Goal: Find specific page/section: Find specific page/section

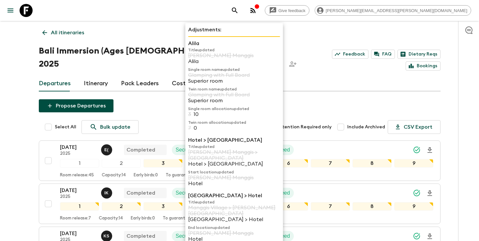
scroll to position [159, 0]
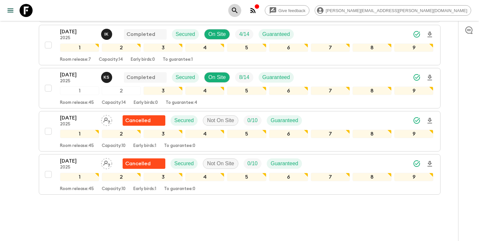
click at [241, 9] on button "search adventures" at bounding box center [234, 10] width 13 height 13
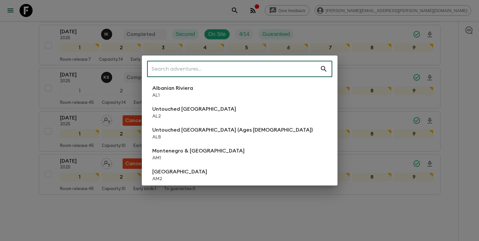
click at [286, 67] on input "text" at bounding box center [233, 69] width 173 height 18
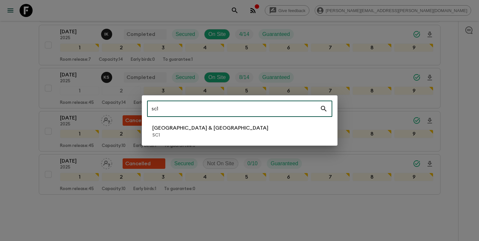
type input "sc1"
click at [200, 128] on li "[GEOGRAPHIC_DATA] & Croatia SC1" at bounding box center [239, 131] width 185 height 18
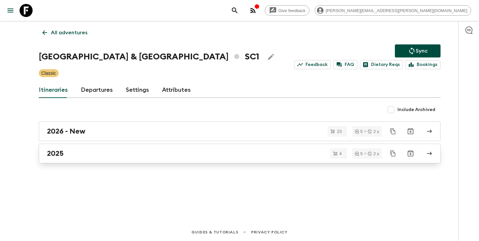
click at [107, 154] on div "2025" at bounding box center [233, 153] width 373 height 8
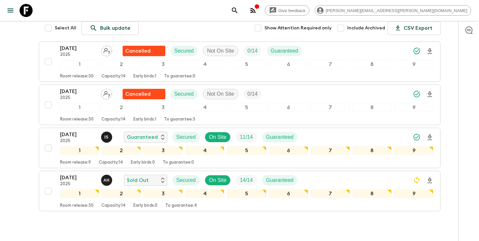
scroll to position [89, 0]
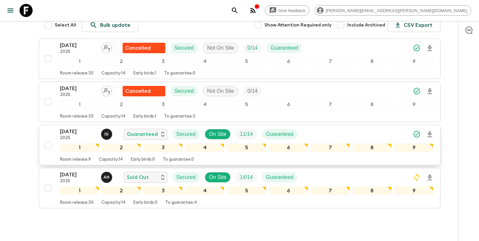
click at [430, 132] on icon "Download Onboarding" at bounding box center [430, 134] width 5 height 6
click at [239, 12] on icon "search adventures" at bounding box center [235, 11] width 8 height 8
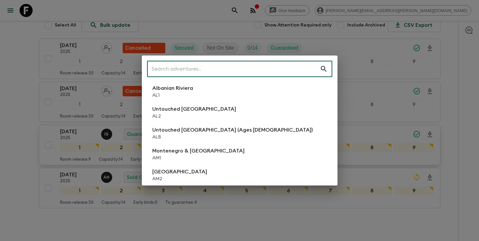
click at [260, 69] on input "text" at bounding box center [233, 69] width 173 height 18
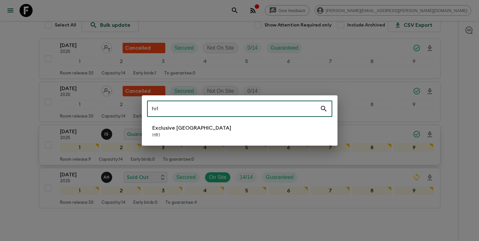
type input "hr1"
click at [204, 130] on li "Exclusive Croatia HR1" at bounding box center [239, 131] width 185 height 18
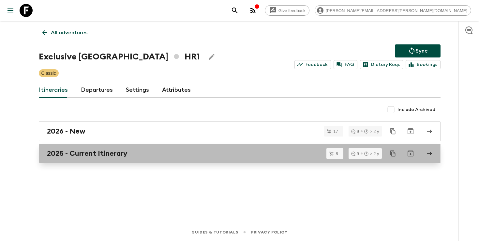
click at [136, 154] on div "2025 - Current Itinerary" at bounding box center [233, 153] width 373 height 8
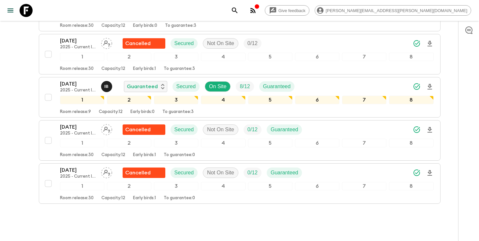
scroll to position [288, 0]
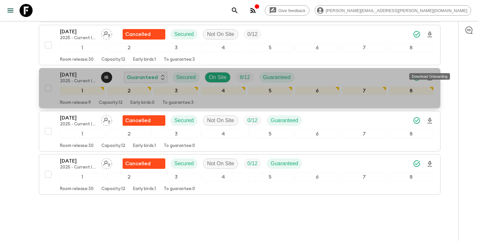
click at [430, 75] on icon "Download Onboarding" at bounding box center [430, 78] width 5 height 6
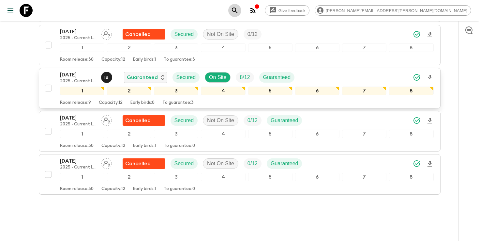
click at [239, 13] on icon "search adventures" at bounding box center [235, 11] width 8 height 8
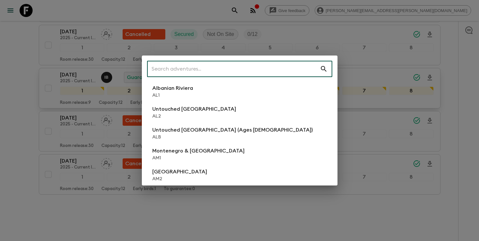
click at [286, 69] on input "text" at bounding box center [233, 69] width 173 height 18
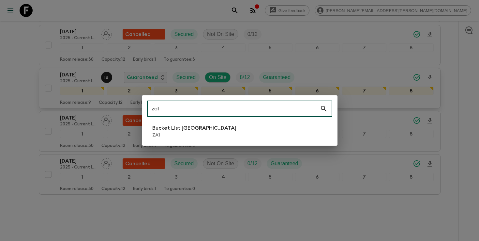
type input "za1"
click at [212, 135] on li "Bucket List [GEOGRAPHIC_DATA] ZA1" at bounding box center [239, 131] width 185 height 18
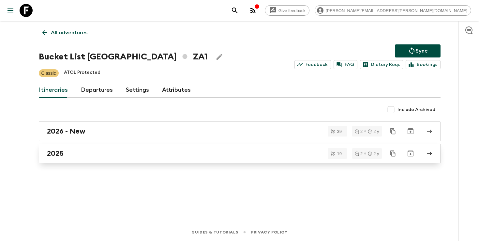
click at [172, 159] on link "2025" at bounding box center [240, 154] width 402 height 20
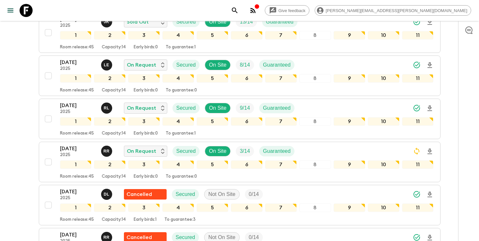
scroll to position [255, 0]
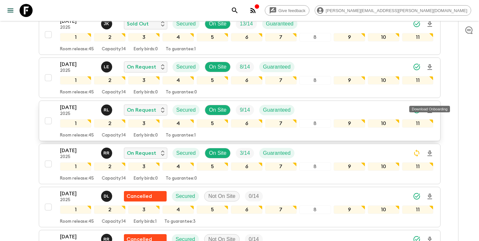
click at [430, 106] on icon "Download Onboarding" at bounding box center [430, 110] width 8 height 8
click at [239, 13] on icon "search adventures" at bounding box center [235, 11] width 8 height 8
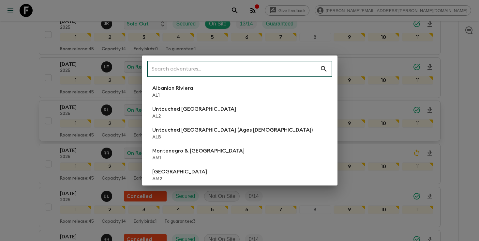
click at [265, 73] on input "text" at bounding box center [233, 69] width 173 height 18
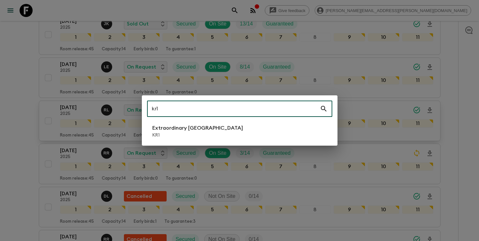
type input "kr1"
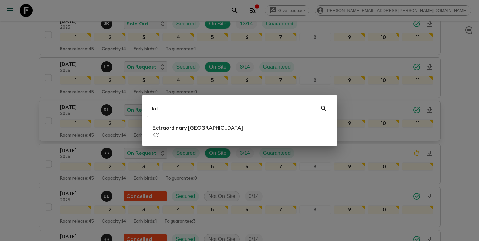
click at [208, 142] on div "kr1 ​ Extraordinary [GEOGRAPHIC_DATA] KR1" at bounding box center [240, 120] width 196 height 50
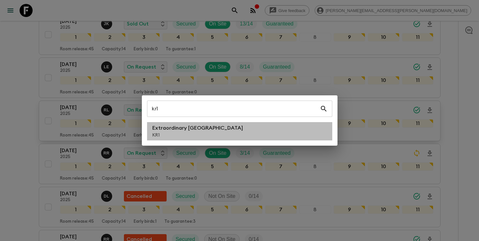
click at [205, 130] on p "Extraordinary [GEOGRAPHIC_DATA]" at bounding box center [197, 128] width 91 height 8
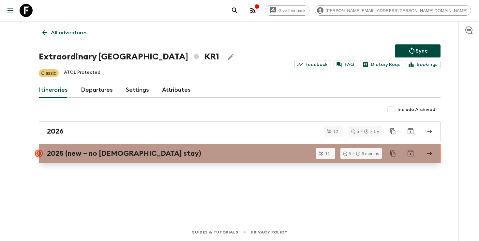
click at [76, 155] on h2 "2025 (new – no [DEMOGRAPHIC_DATA] stay)" at bounding box center [124, 153] width 154 height 8
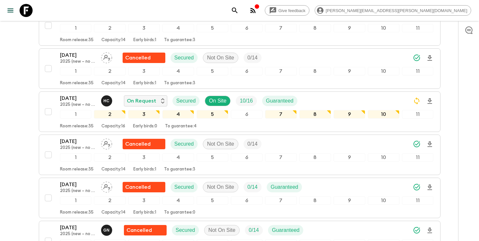
scroll to position [269, 0]
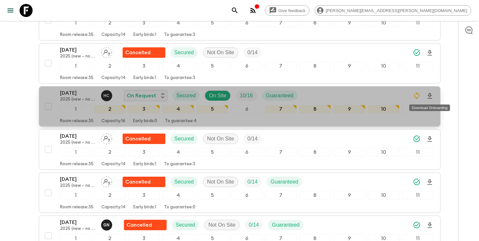
click at [430, 96] on icon "Download Onboarding" at bounding box center [430, 96] width 8 height 8
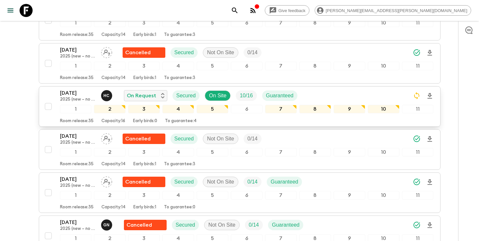
click at [239, 13] on icon "search adventures" at bounding box center [235, 11] width 8 height 8
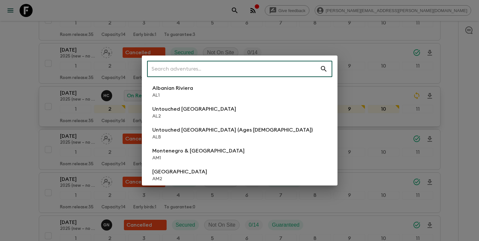
click at [253, 69] on input "text" at bounding box center [233, 69] width 173 height 18
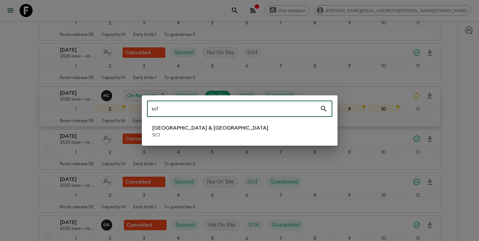
type input "sc1"
click at [180, 130] on p "[GEOGRAPHIC_DATA] & [GEOGRAPHIC_DATA]" at bounding box center [210, 128] width 116 height 8
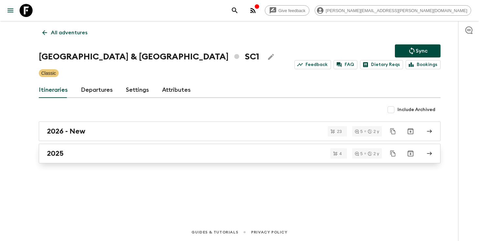
click at [272, 152] on div "2025" at bounding box center [233, 153] width 373 height 8
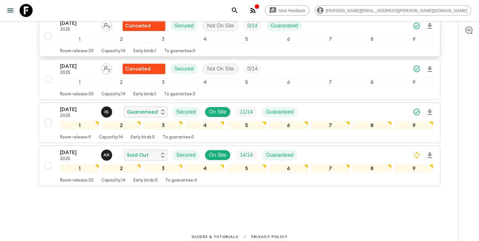
scroll to position [115, 0]
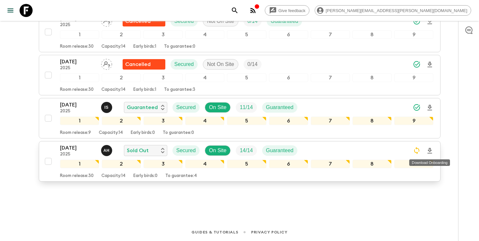
click at [429, 151] on icon "Download Onboarding" at bounding box center [430, 151] width 5 height 6
click at [239, 14] on icon "search adventures" at bounding box center [235, 11] width 8 height 8
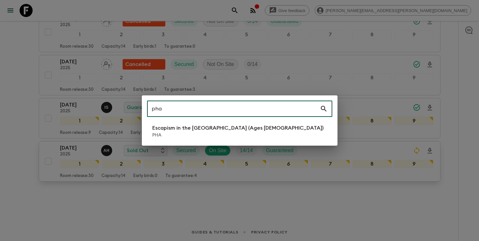
type input "pha"
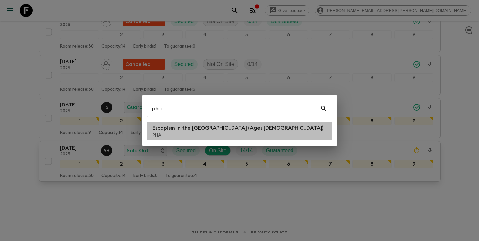
click at [193, 131] on p "Escapism in the [GEOGRAPHIC_DATA] (Ages [DEMOGRAPHIC_DATA])" at bounding box center [237, 128] width 171 height 8
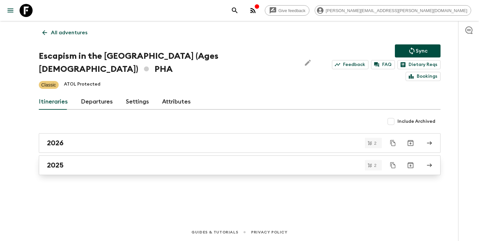
click at [110, 160] on link "2025" at bounding box center [240, 165] width 402 height 20
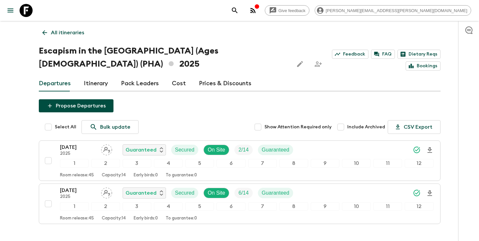
click at [239, 10] on icon "search adventures" at bounding box center [235, 11] width 8 height 8
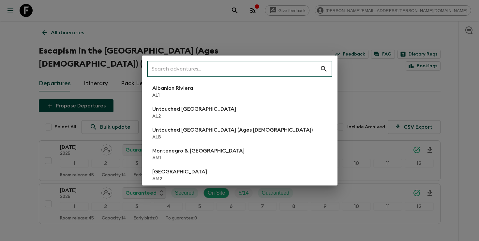
click at [350, 70] on div "​ Albanian Riviera [GEOGRAPHIC_DATA] Untouched [GEOGRAPHIC_DATA] [GEOGRAPHIC_DA…" at bounding box center [239, 120] width 479 height 241
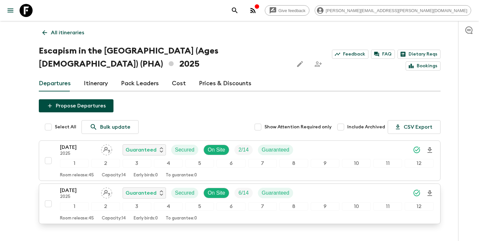
click at [81, 189] on p "[DATE]" at bounding box center [78, 190] width 36 height 8
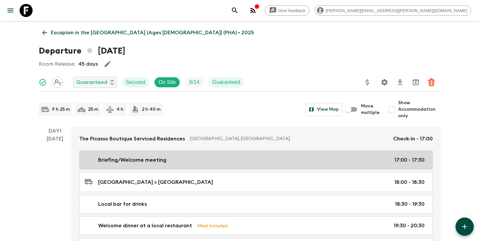
scroll to position [2, 0]
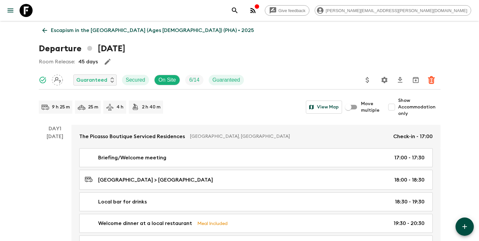
click at [72, 31] on p "Escapism in the [GEOGRAPHIC_DATA] (Ages [DEMOGRAPHIC_DATA]) (PHA) • 2025" at bounding box center [152, 30] width 203 height 8
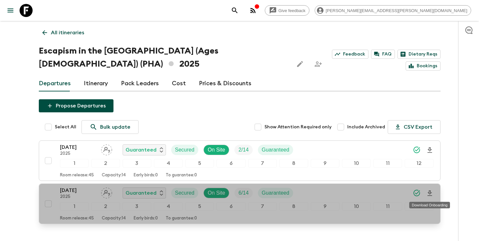
click at [430, 191] on icon "Download Onboarding" at bounding box center [430, 193] width 5 height 6
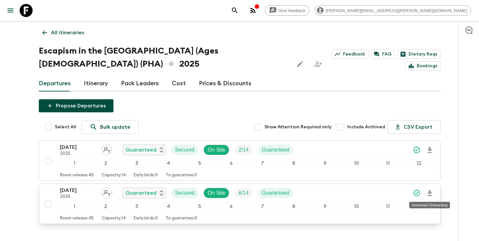
click at [333, 189] on div "[DATE] 2025 Guaranteed Secured On Site 6 / 14 Guaranteed" at bounding box center [247, 192] width 374 height 13
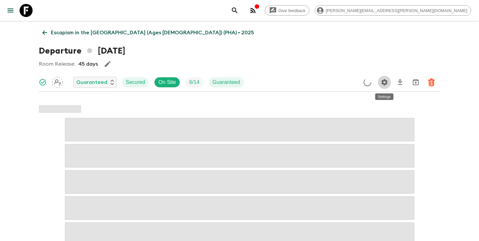
click at [382, 83] on icon "Settings" at bounding box center [384, 82] width 6 height 6
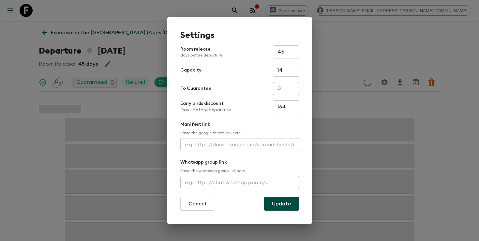
click at [194, 144] on input "text" at bounding box center [239, 144] width 119 height 13
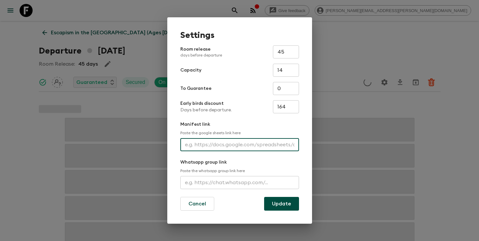
paste input "[URL][DOMAIN_NAME]"
type input "[URL][DOMAIN_NAME]"
click at [266, 208] on button "Update" at bounding box center [281, 204] width 35 height 14
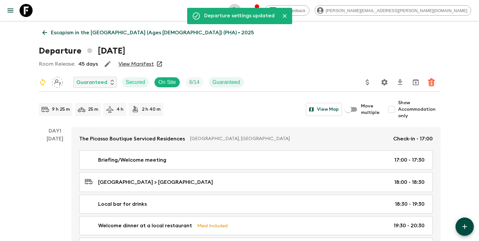
click at [239, 9] on icon "search adventures" at bounding box center [235, 11] width 8 height 8
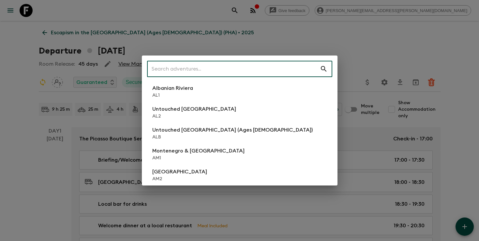
click at [261, 67] on input "text" at bounding box center [233, 69] width 173 height 18
type input "d"
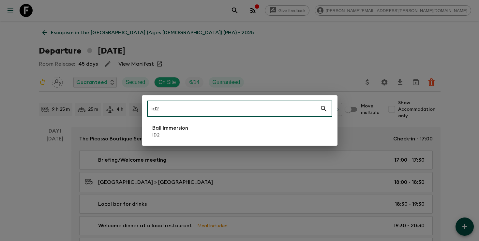
type input "id2"
click at [208, 131] on li "Bali Immersion ID2" at bounding box center [239, 131] width 185 height 18
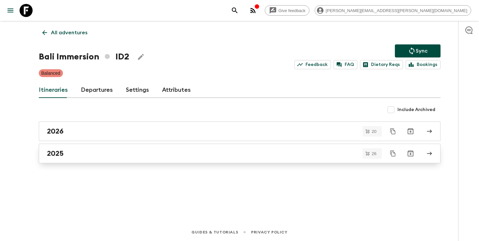
click at [166, 159] on link "2025" at bounding box center [240, 154] width 402 height 20
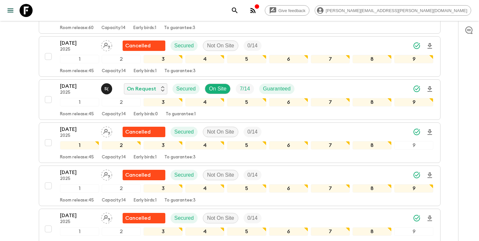
scroll to position [437, 0]
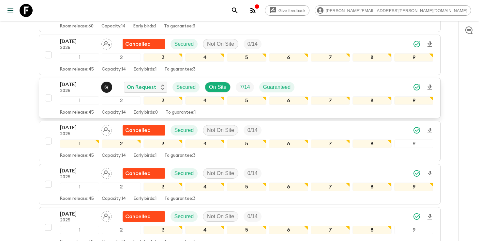
click at [430, 87] on icon "Download Onboarding" at bounding box center [430, 88] width 8 height 8
click at [237, 11] on icon "search adventures" at bounding box center [235, 11] width 6 height 6
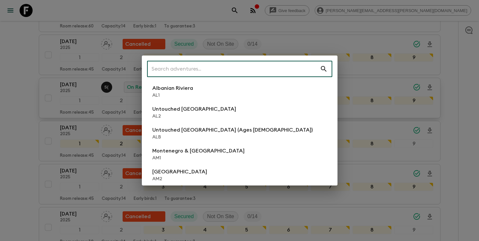
click at [281, 65] on input "text" at bounding box center [233, 69] width 173 height 18
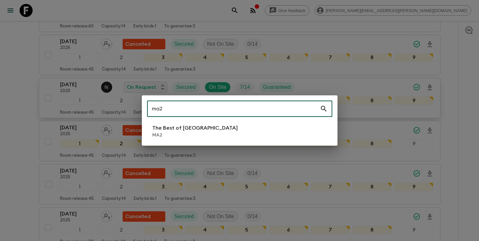
type input "ma2"
click at [191, 142] on div "ma2 ​ The Best of Morocco MA2" at bounding box center [240, 120] width 196 height 50
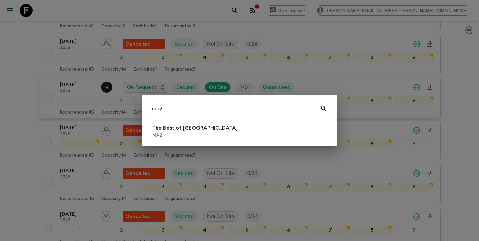
click at [189, 135] on p "MA2" at bounding box center [194, 135] width 85 height 7
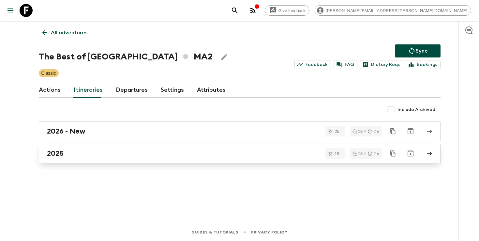
click at [134, 156] on div "2025" at bounding box center [233, 153] width 373 height 8
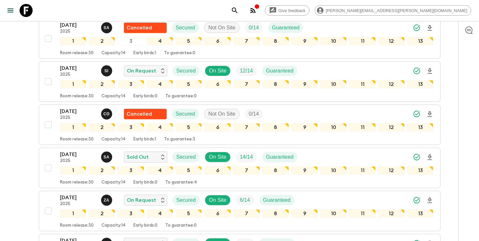
scroll to position [152, 0]
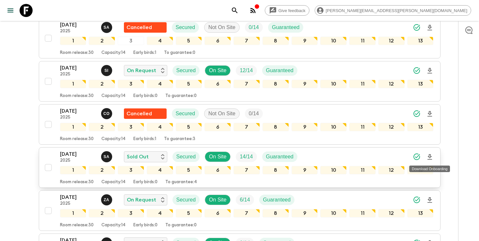
click at [430, 156] on icon "Download Onboarding" at bounding box center [430, 157] width 5 height 6
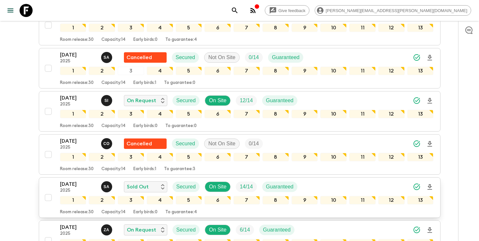
scroll to position [95, 0]
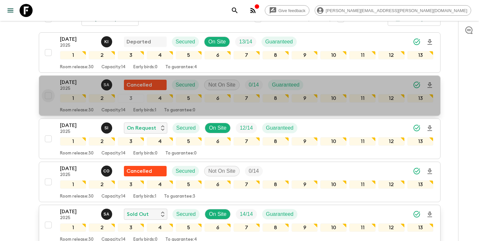
click at [47, 95] on input "checkbox" at bounding box center [48, 95] width 13 height 13
checkbox input "true"
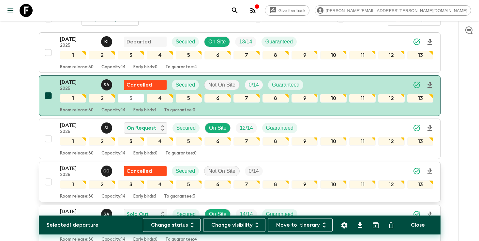
click at [47, 183] on input "checkbox" at bounding box center [48, 181] width 13 height 13
checkbox input "true"
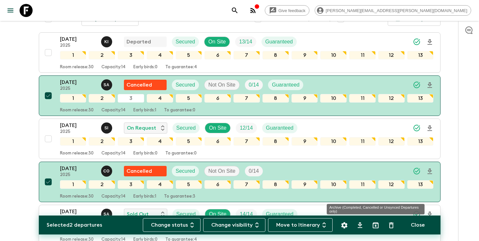
click at [380, 226] on button "Archive (Completed, Cancelled or Unsynced Departures only)" at bounding box center [375, 225] width 13 height 13
checkbox input "false"
